Goal: Transaction & Acquisition: Register for event/course

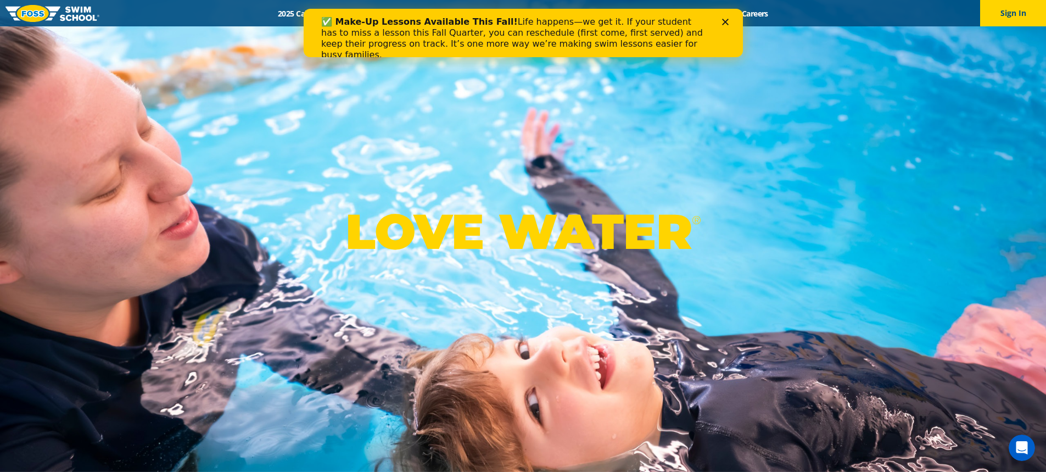
click at [618, 98] on div "LOVE WATER ®" at bounding box center [523, 236] width 1046 height 472
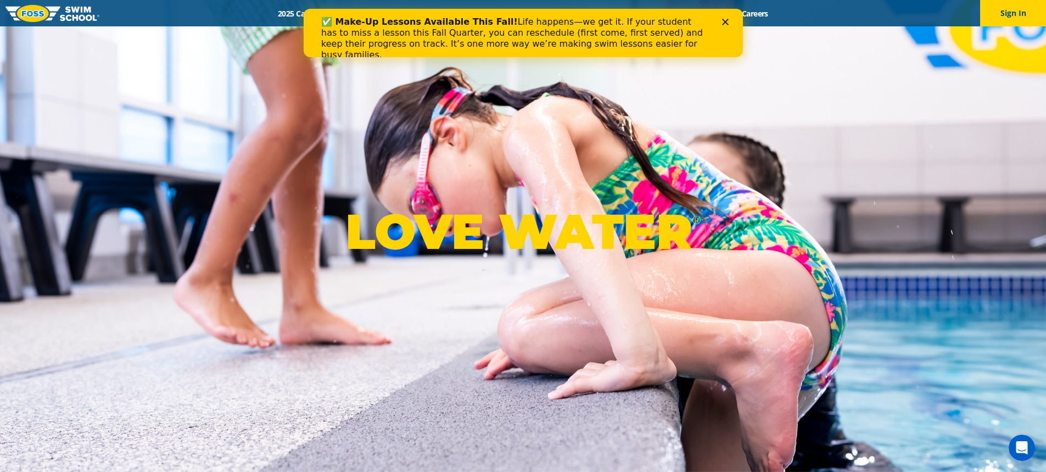
click at [725, 20] on icon "Close" at bounding box center [725, 22] width 7 height 7
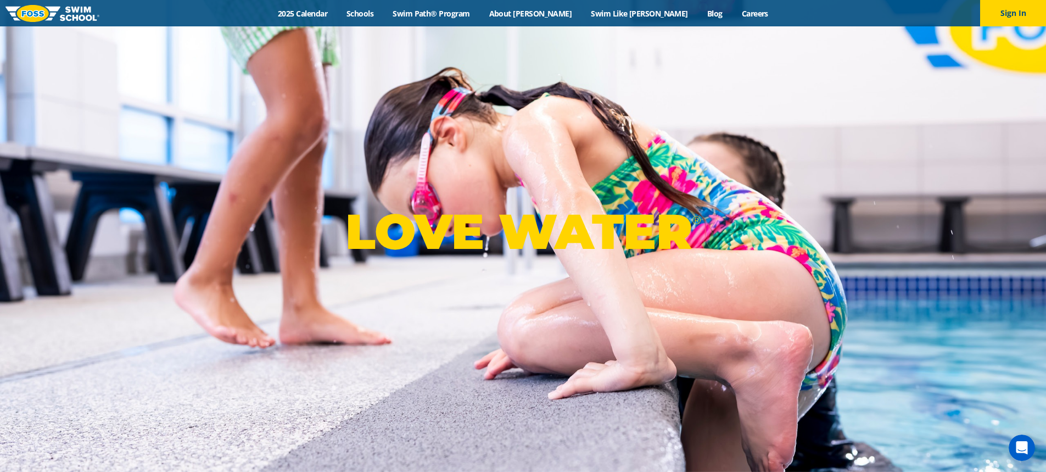
click at [395, 6] on div "Menu 2025 Calendar Schools Swim Path® Program About FOSS Swim Like Regan Blog C…" at bounding box center [523, 13] width 1046 height 26
click at [383, 10] on link "Schools" at bounding box center [360, 13] width 46 height 10
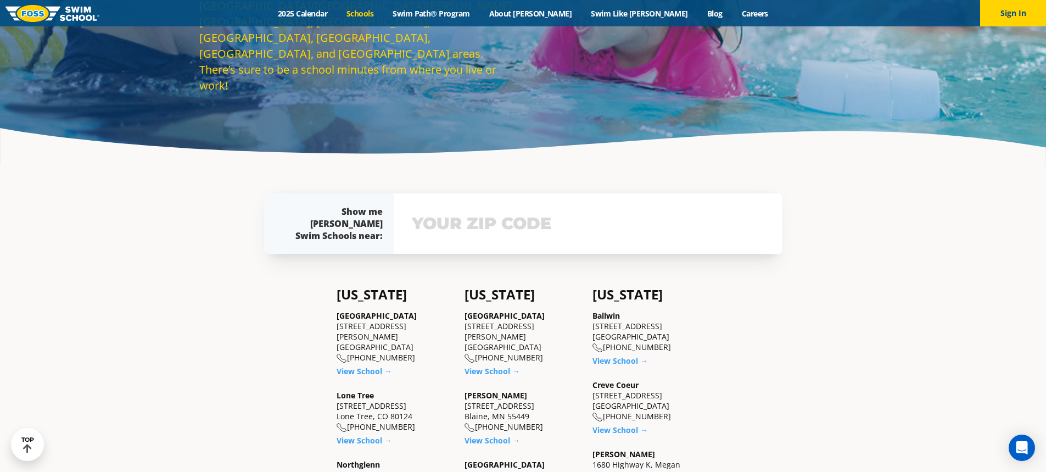
click at [513, 226] on input "text" at bounding box center [588, 224] width 358 height 32
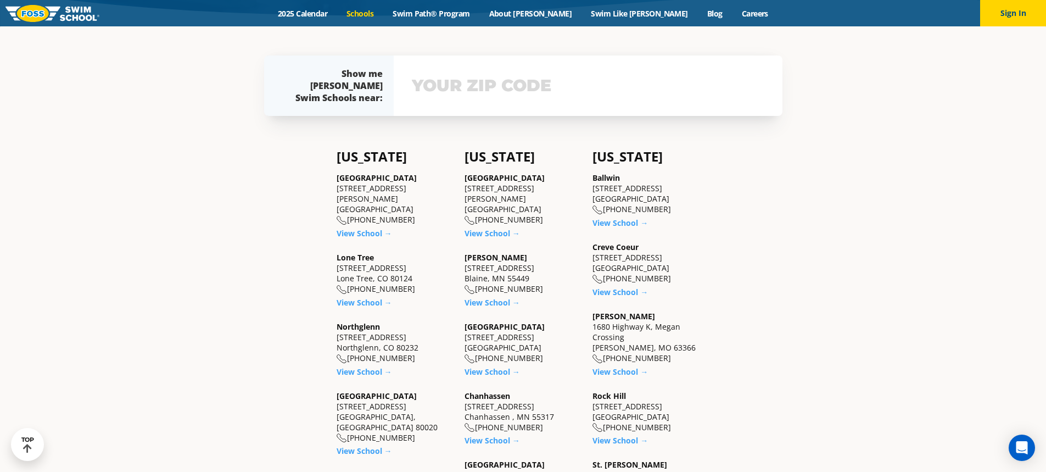
scroll to position [303, 0]
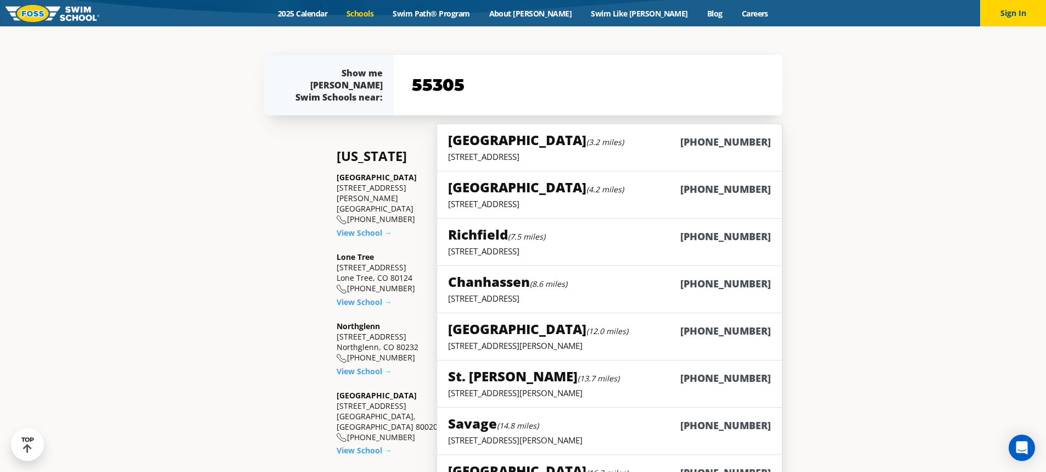
type input "55305"
click at [511, 44] on div "Show me Foss Swim Schools near: The Foss Swim School near me: Not yours? 55305 …" at bounding box center [523, 84] width 529 height 115
click at [467, 15] on link "Swim Path® Program" at bounding box center [431, 13] width 96 height 10
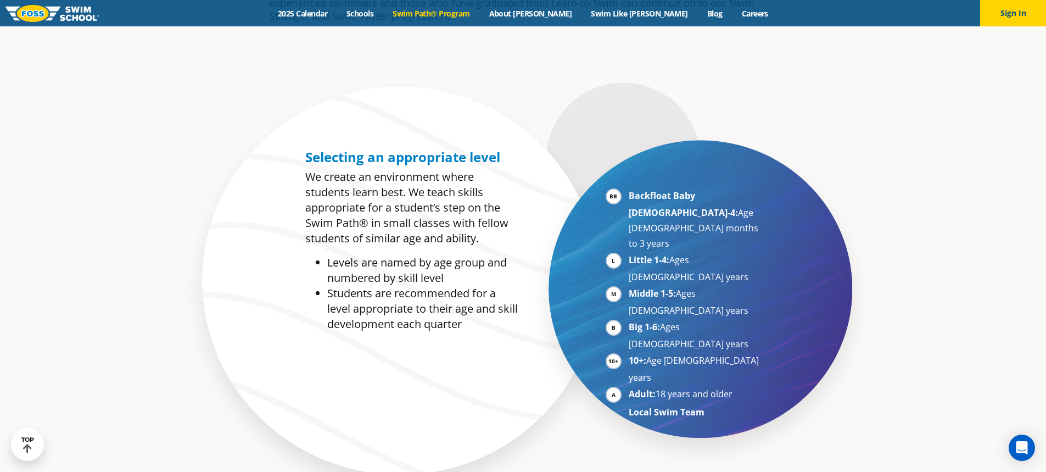
scroll to position [549, 0]
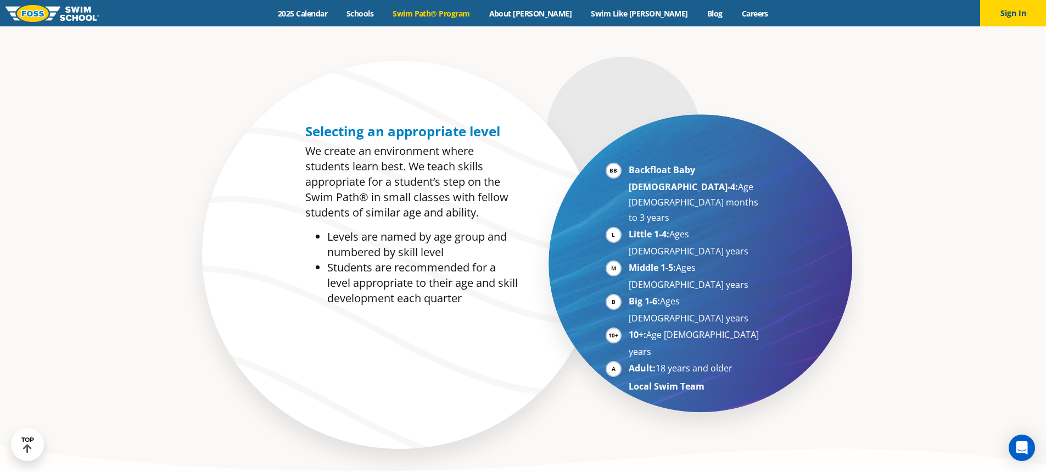
click at [629, 327] on li "10+: Age 10-17 years" at bounding box center [696, 343] width 135 height 32
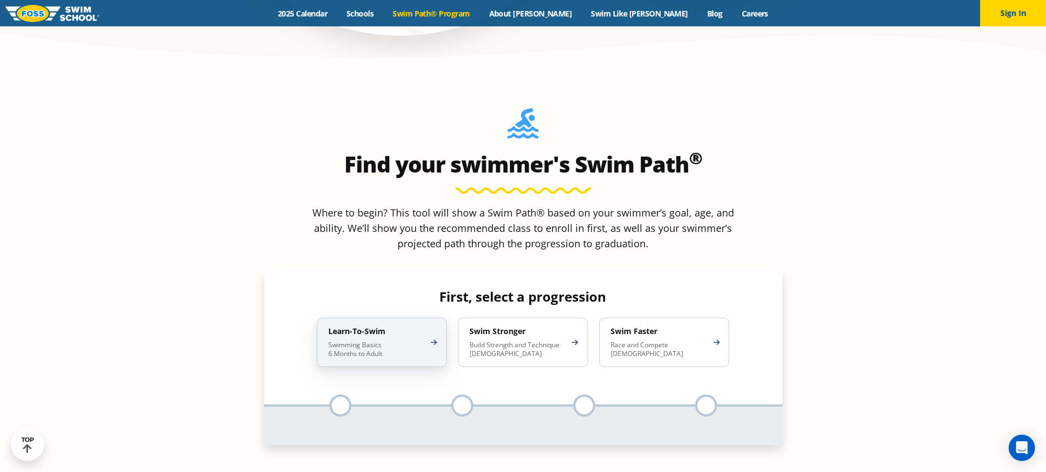
scroll to position [989, 0]
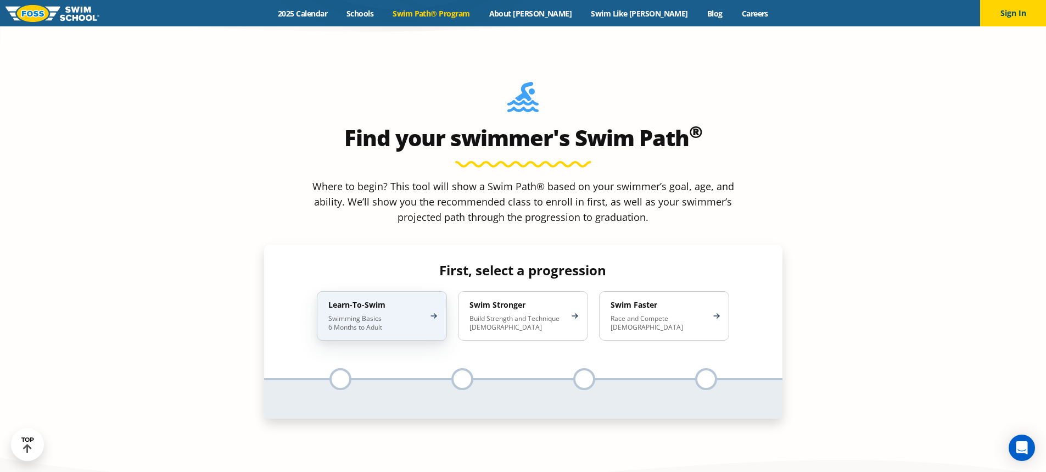
click at [368, 314] on p "Swimming Basics 6 Months to Adult" at bounding box center [376, 323] width 96 height 18
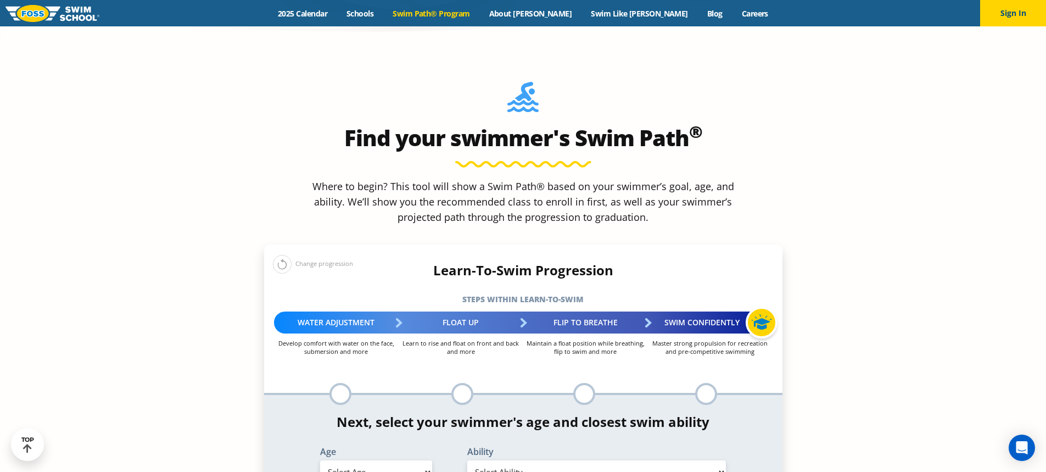
click at [418, 460] on select "Select Age 6 months - 1 year 1 year 2 years 3 years 4 years 5 years 6 years 7 y…" at bounding box center [376, 471] width 112 height 23
select select "11-years-"
click at [320, 460] on select "Select Age 6 months - 1 year 1 year 2 years 3 years 4 years 5 years 6 years 7 y…" at bounding box center [376, 471] width 112 height 23
click at [595, 460] on select "Select Ability First in-water experience When in the water, reliant on a life j…" at bounding box center [596, 471] width 259 height 23
click at [467, 460] on select "Select Ability First in-water experience When in the water, reliant on a life j…" at bounding box center [596, 471] width 259 height 23
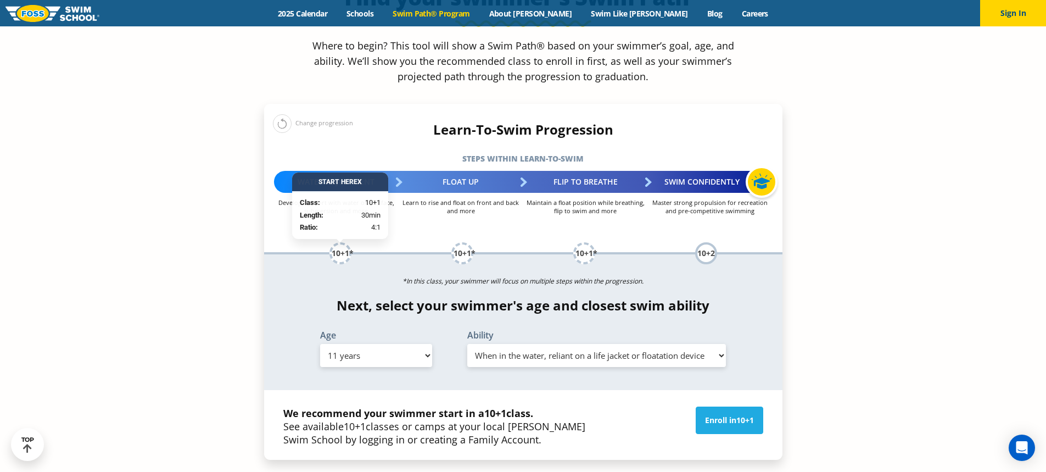
scroll to position [1153, 0]
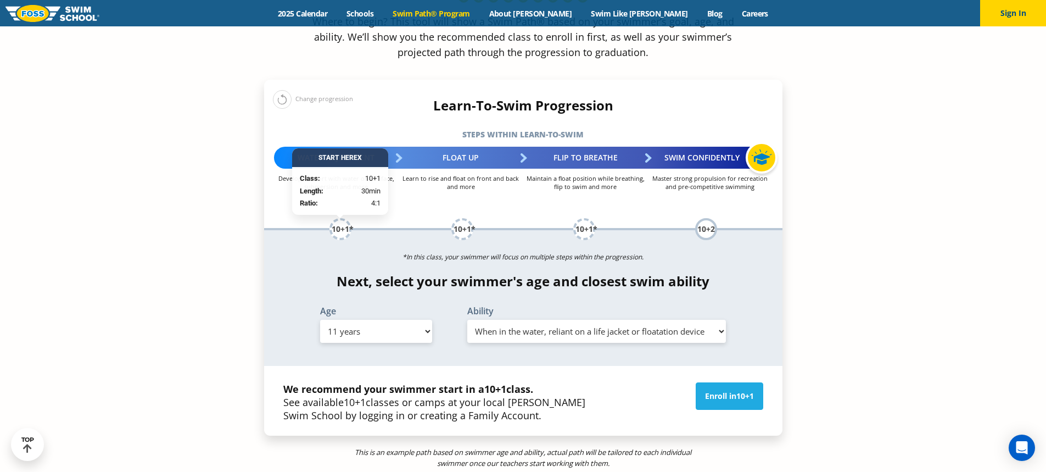
click at [551, 320] on select "Select Ability First in-water experience When in the water, reliant on a life j…" at bounding box center [596, 331] width 259 height 23
click at [467, 320] on select "Select Ability First in-water experience When in the water, reliant on a life j…" at bounding box center [596, 331] width 259 height 23
click at [555, 320] on select "Select Ability First in-water experience When in the water, reliant on a life j…" at bounding box center [596, 331] width 259 height 23
select select "11-years--when-in-the-water-reliant-on-a-life-jacket-or-floatation-device"
click at [467, 320] on select "Select Ability First in-water experience When in the water, reliant on a life j…" at bounding box center [596, 331] width 259 height 23
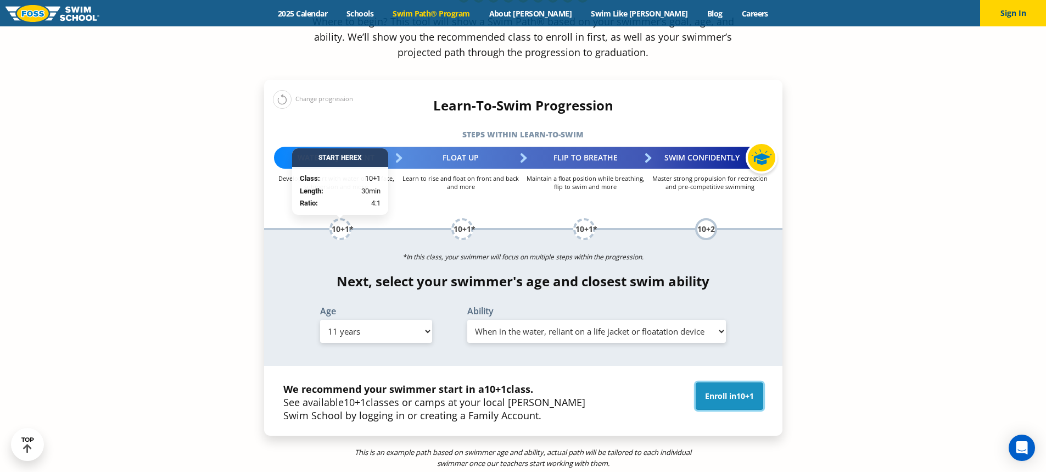
click at [707, 382] on link "Enroll in 10+1" at bounding box center [730, 395] width 68 height 27
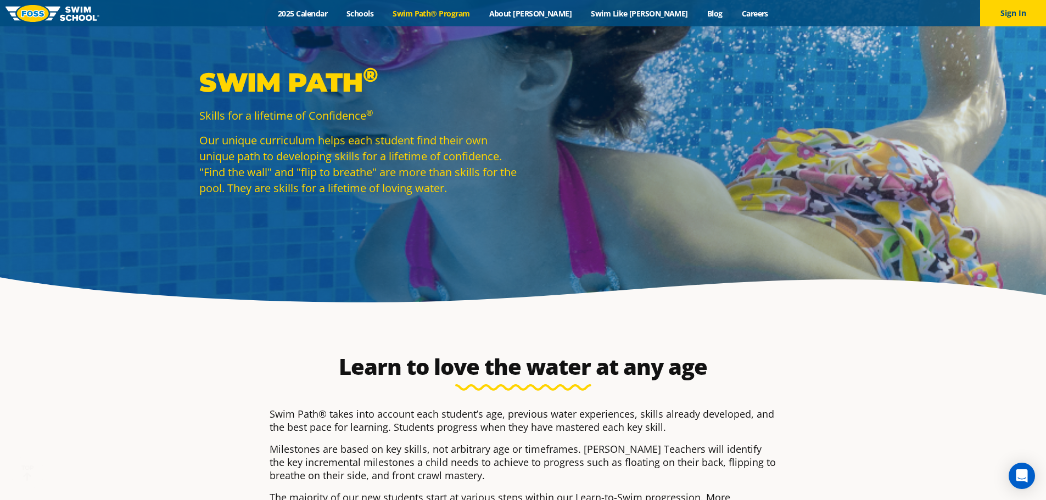
scroll to position [55, 0]
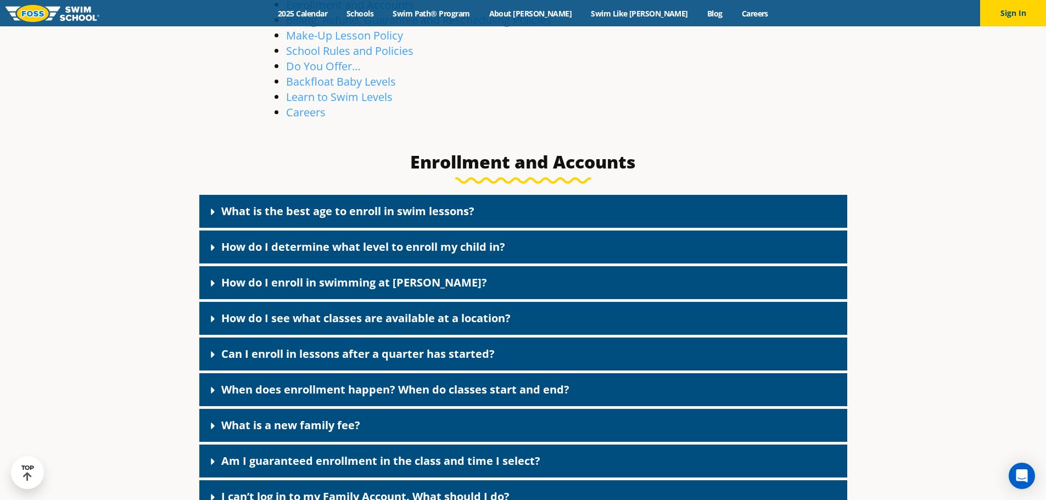
scroll to position [384, 0]
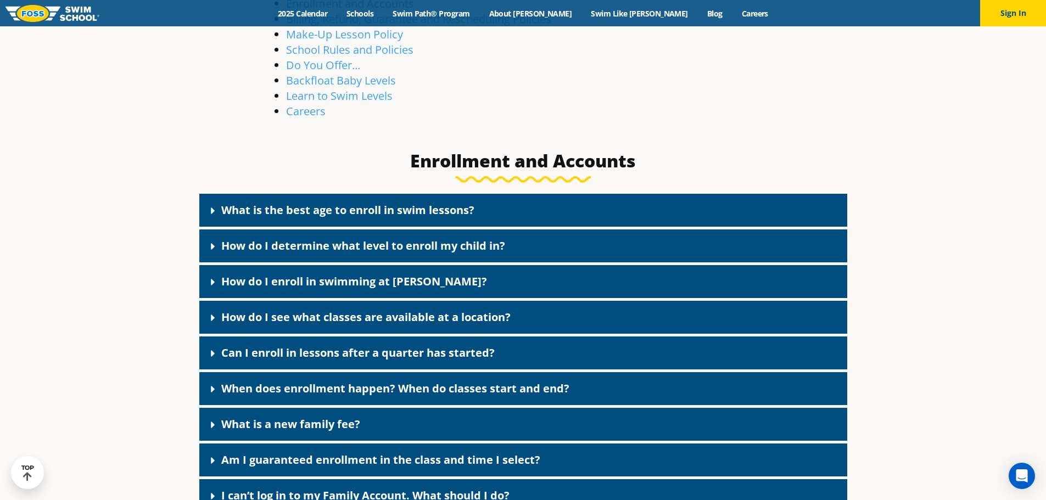
click at [287, 203] on link "What is the best age to enroll in swim lessons?" at bounding box center [347, 210] width 253 height 15
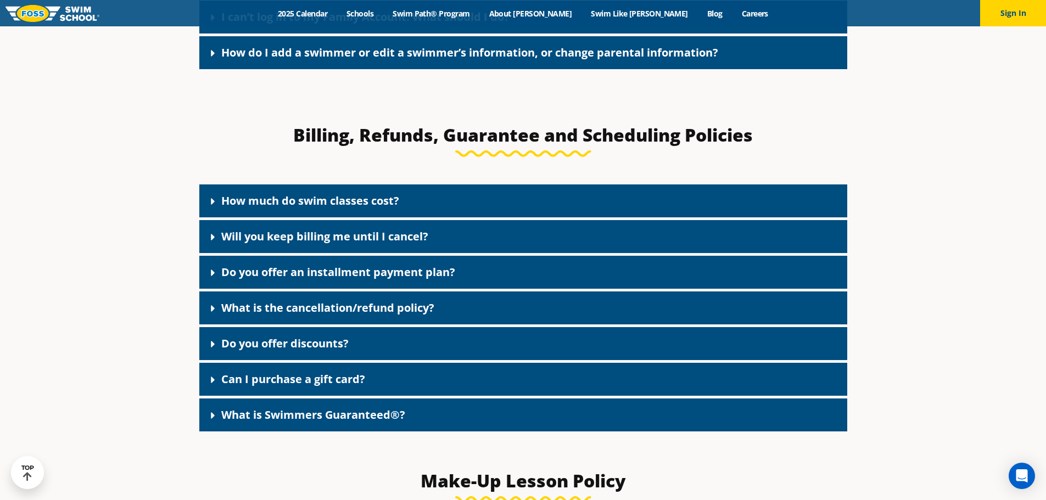
scroll to position [989, 0]
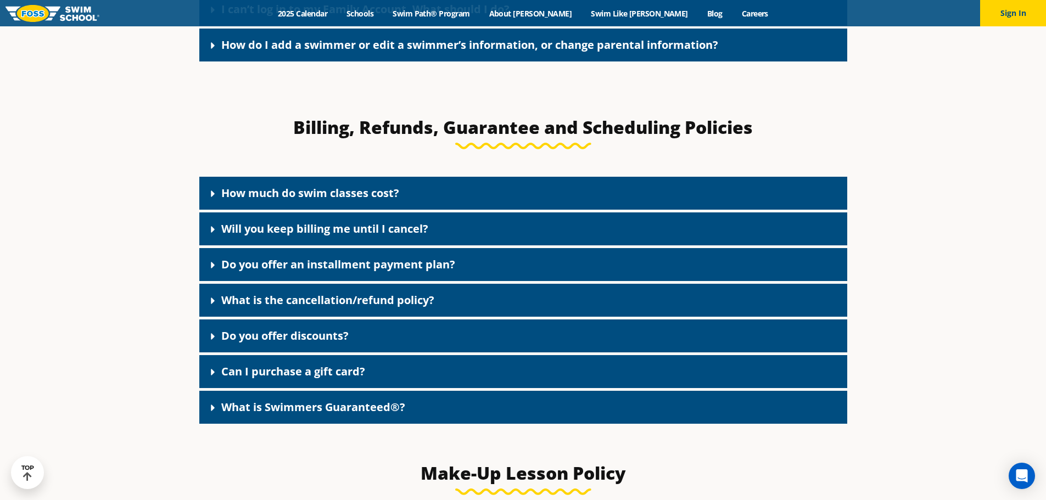
click at [295, 195] on link "How much do swim classes cost?" at bounding box center [310, 193] width 178 height 15
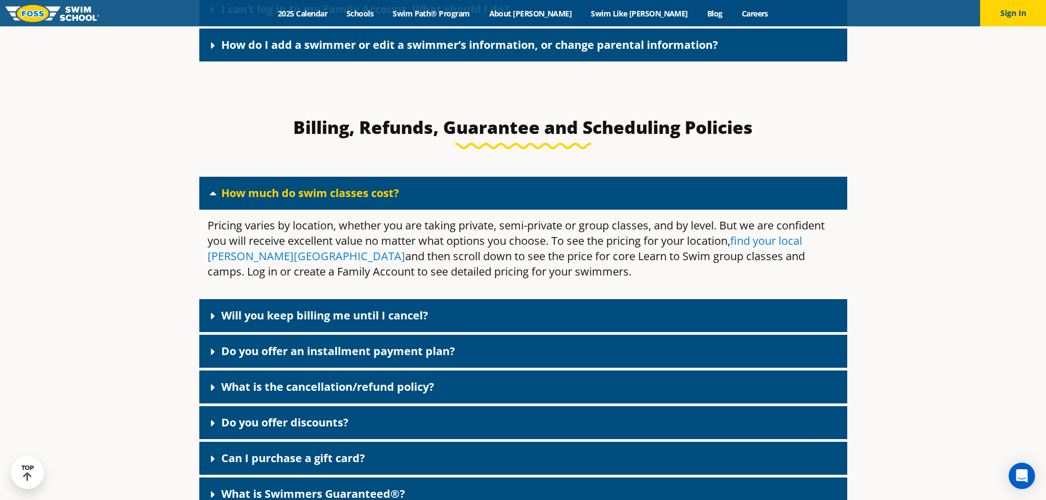
click at [259, 258] on link "find your local Foss Swim School" at bounding box center [505, 248] width 595 height 30
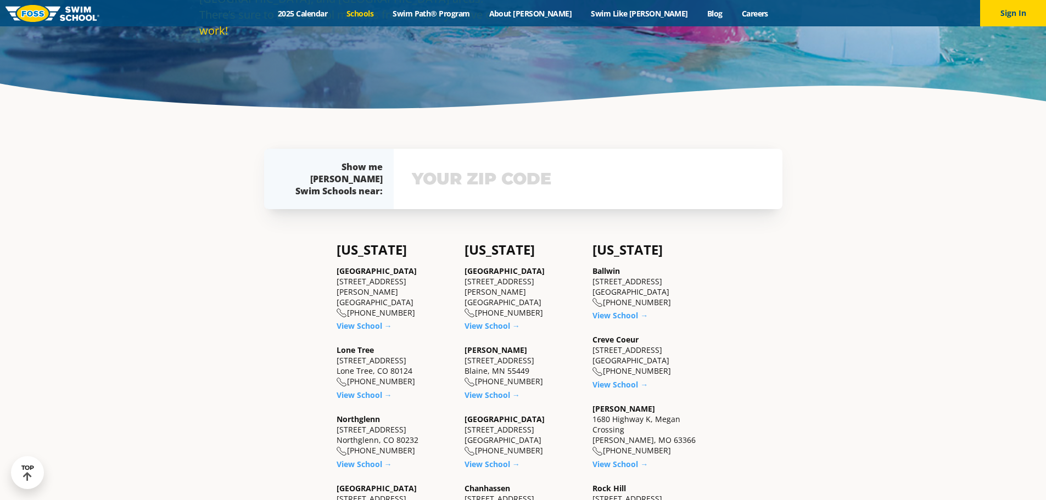
click at [531, 196] on div "View school & class schedule" at bounding box center [588, 179] width 389 height 60
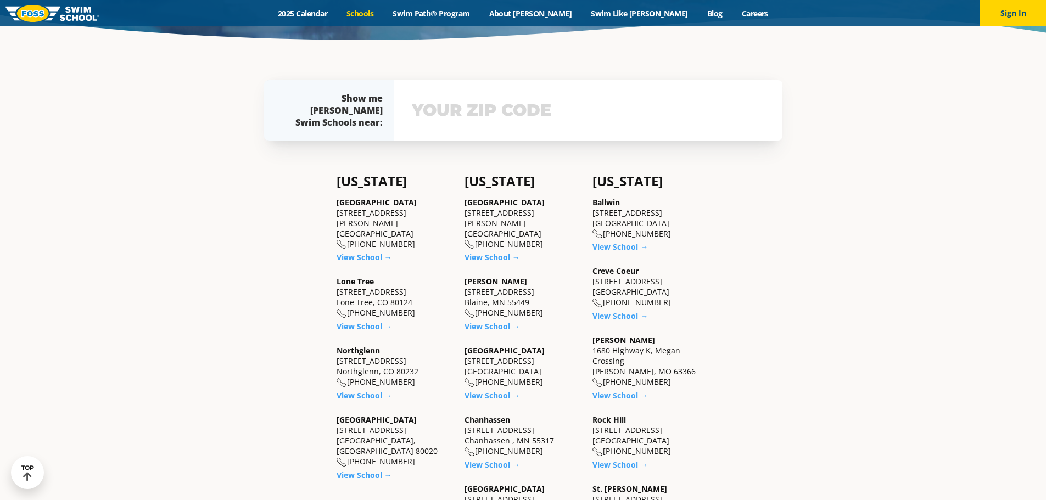
scroll to position [323, 0]
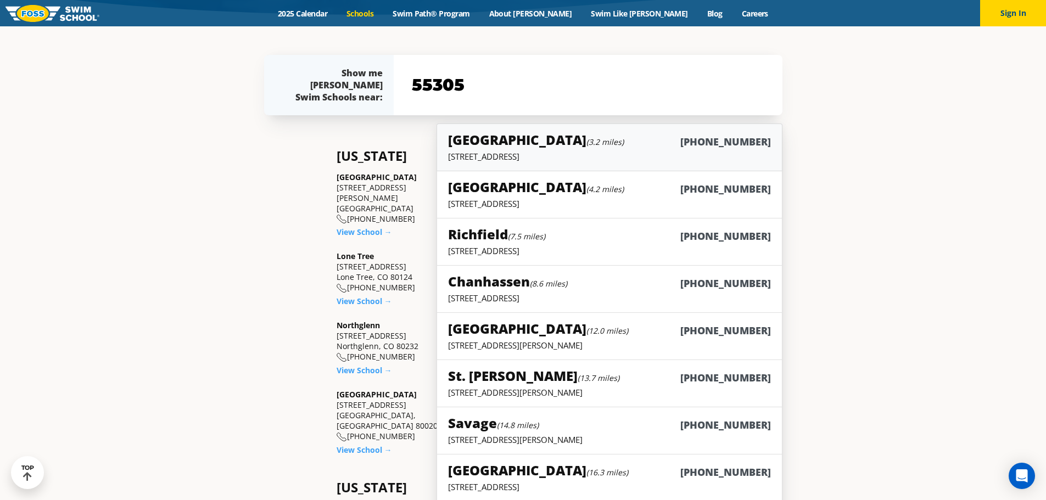
type input "55305"
click at [604, 147] on div "[GEOGRAPHIC_DATA][PERSON_NAME] (3.2 miles) [PHONE_NUMBER]" at bounding box center [609, 141] width 322 height 20
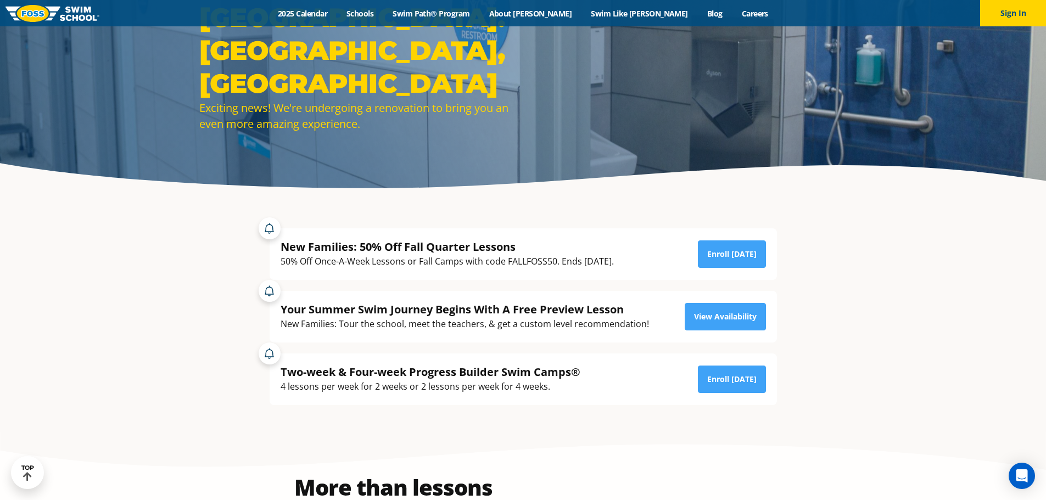
scroll to position [149, 0]
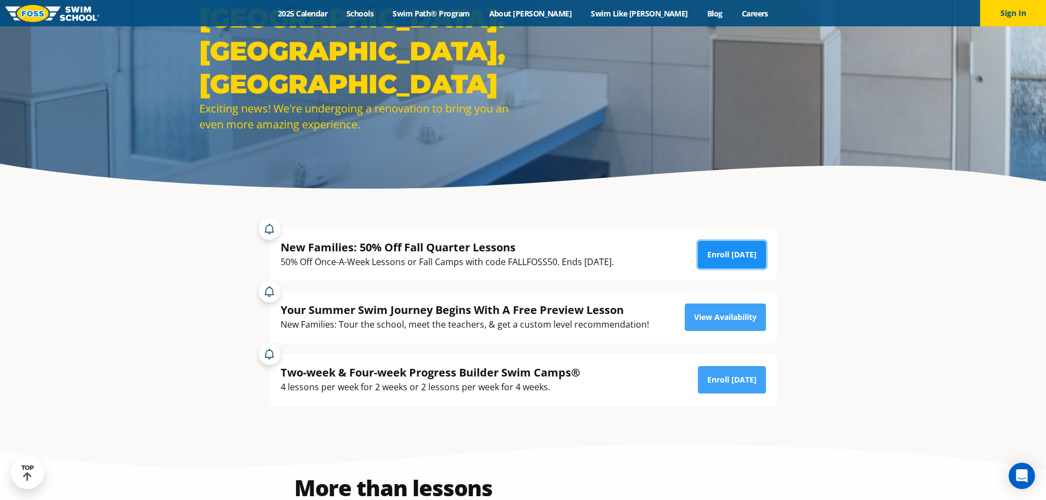
click at [718, 258] on link "Enroll [DATE]" at bounding box center [732, 254] width 68 height 27
